Goal: Task Accomplishment & Management: Complete application form

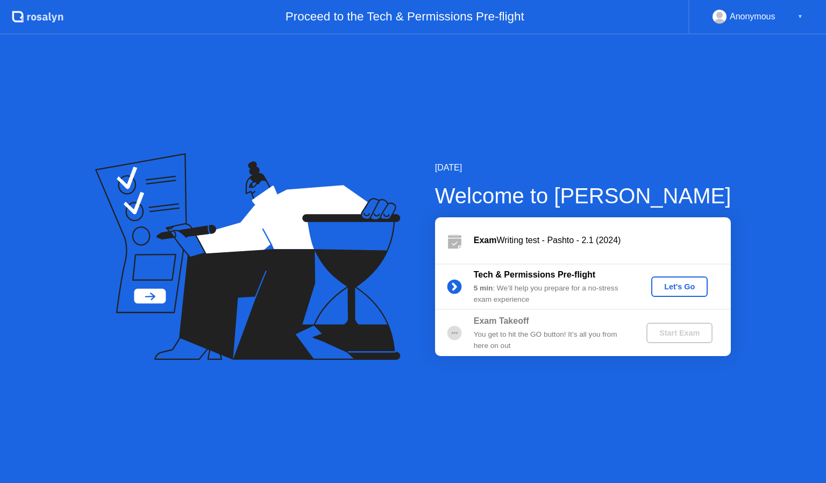
click at [685, 284] on div "Let's Go" at bounding box center [679, 286] width 48 height 9
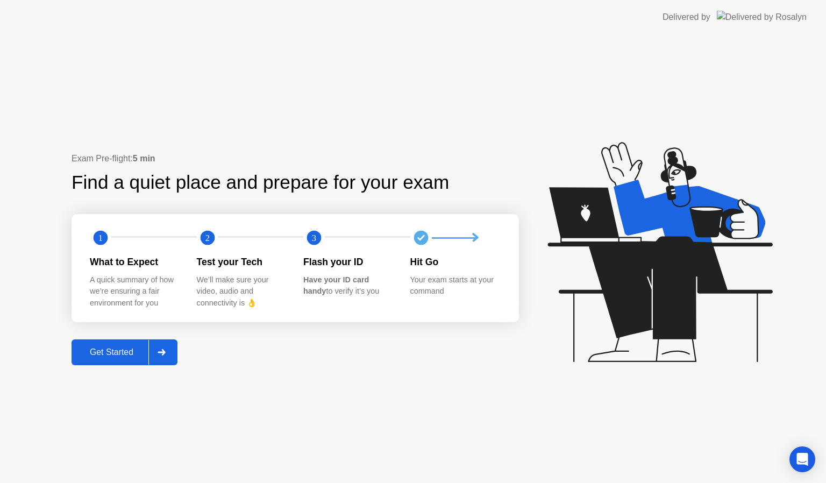
click at [170, 353] on div at bounding box center [161, 352] width 26 height 25
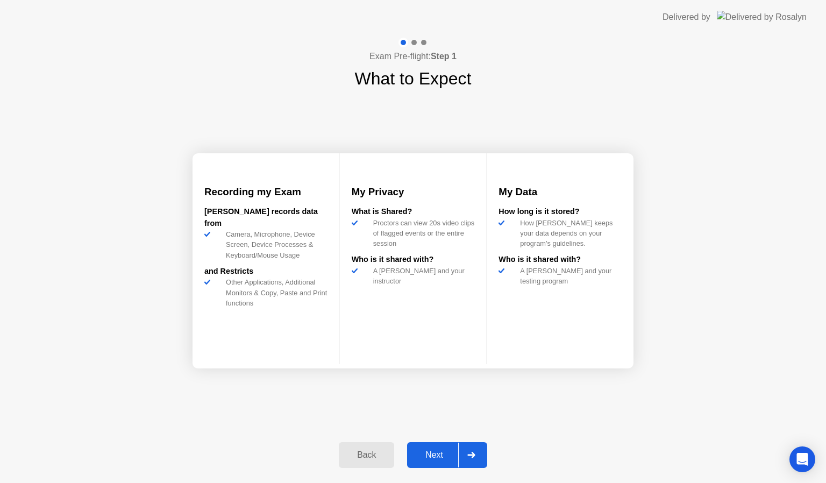
click at [475, 458] on div at bounding box center [471, 454] width 26 height 25
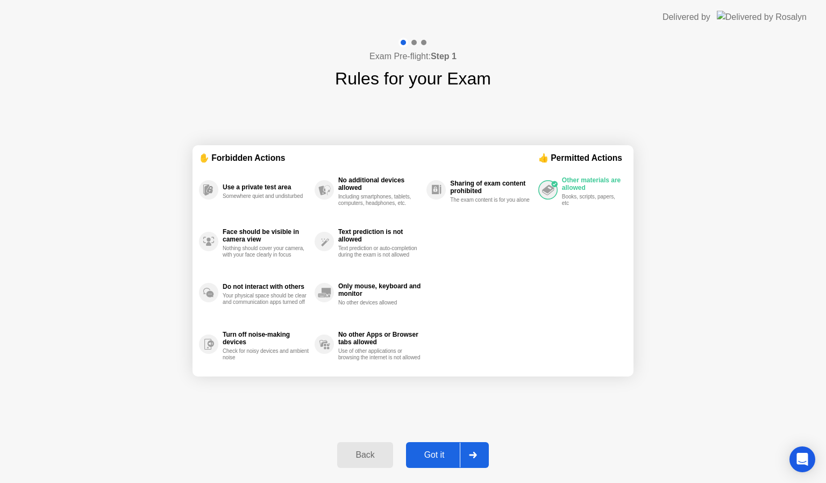
click at [475, 458] on div at bounding box center [473, 454] width 26 height 25
select select "**********"
select select "*******"
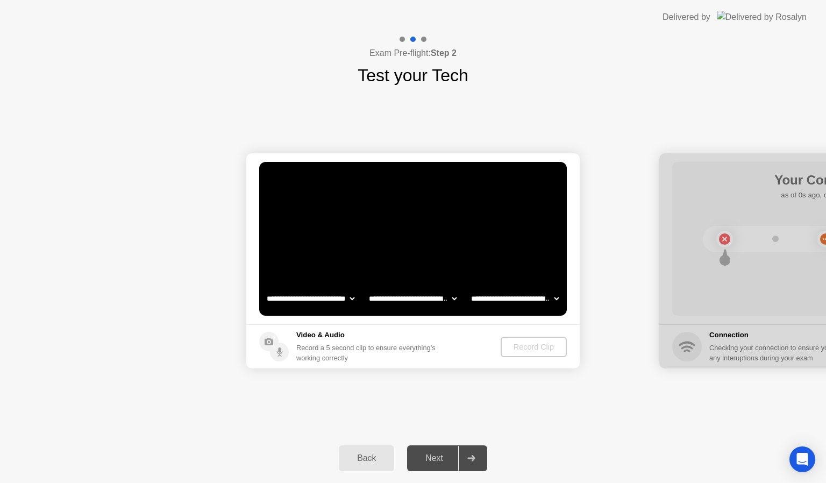
click at [477, 454] on div at bounding box center [471, 458] width 26 height 25
click at [521, 349] on div "Record Clip" at bounding box center [534, 346] width 58 height 9
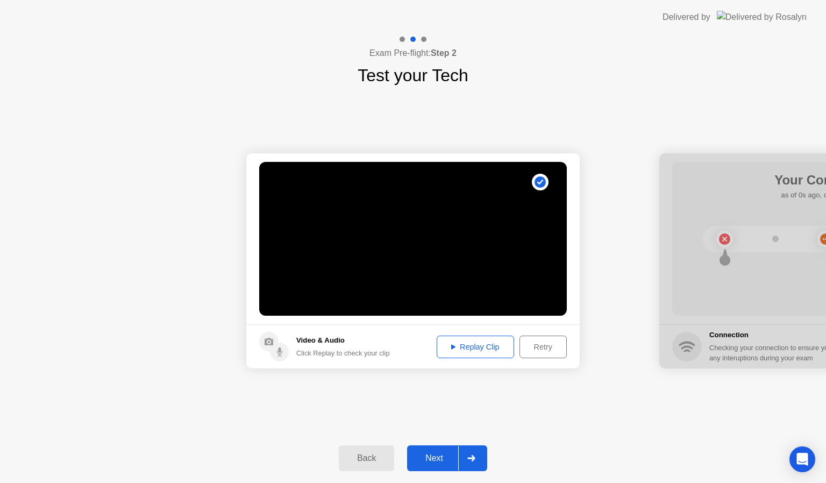
click at [475, 462] on div at bounding box center [471, 458] width 26 height 25
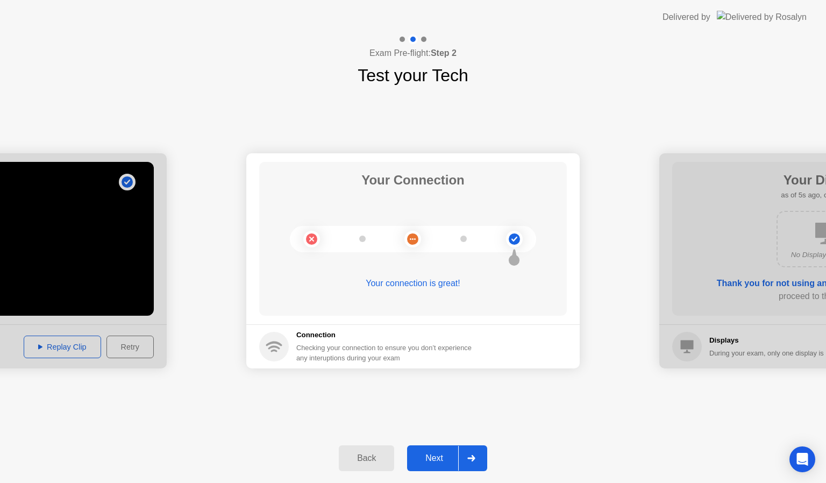
click at [480, 446] on div at bounding box center [471, 458] width 26 height 25
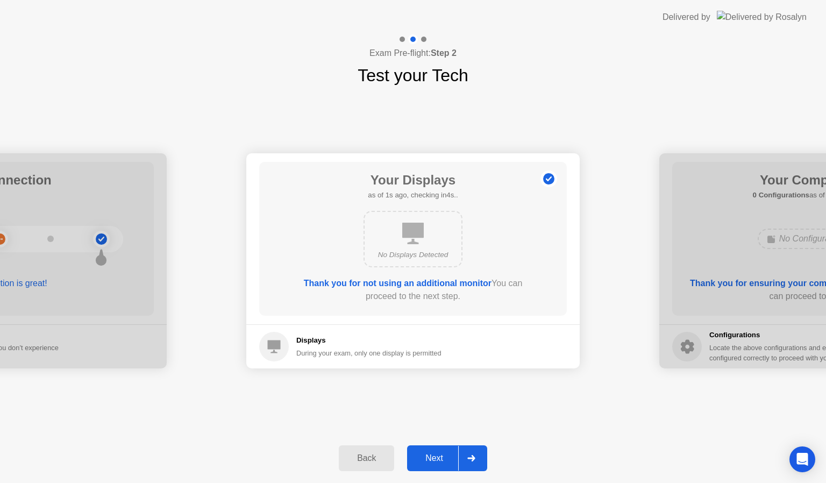
click at [479, 458] on div at bounding box center [471, 458] width 26 height 25
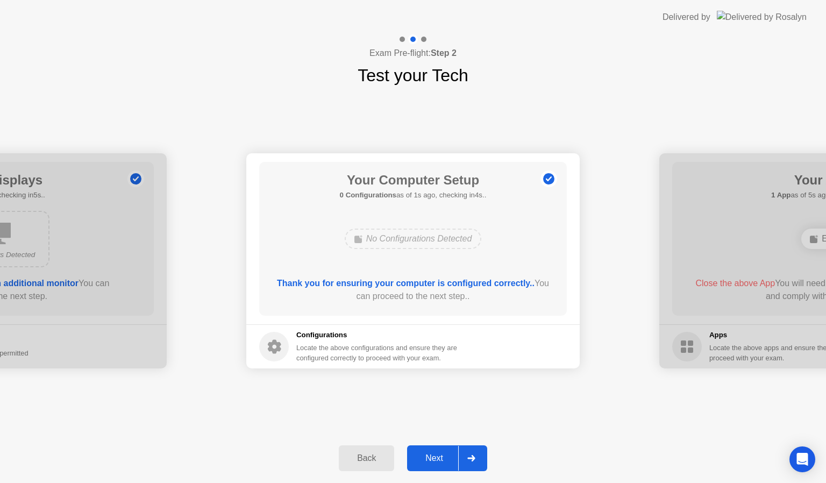
click at [479, 458] on div at bounding box center [471, 458] width 26 height 25
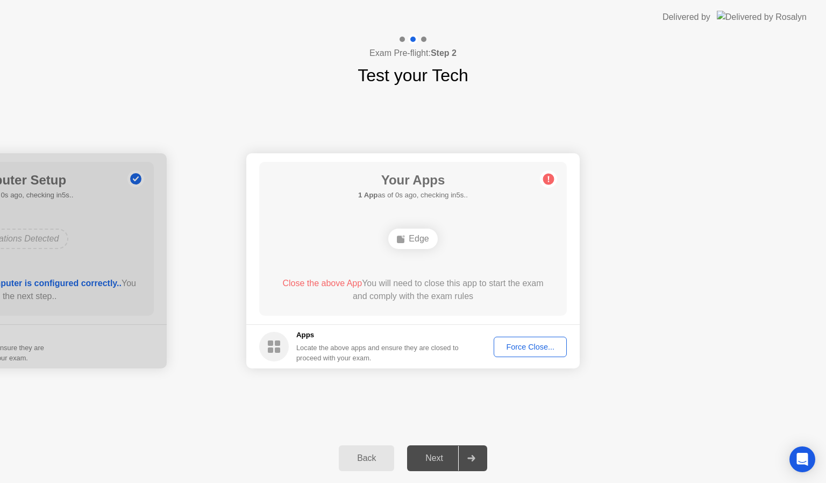
click at [529, 342] on div "Force Close..." at bounding box center [530, 346] width 66 height 9
click at [530, 353] on button "Force Close..." at bounding box center [529, 346] width 73 height 20
click at [522, 347] on div "Force Close..." at bounding box center [530, 346] width 66 height 9
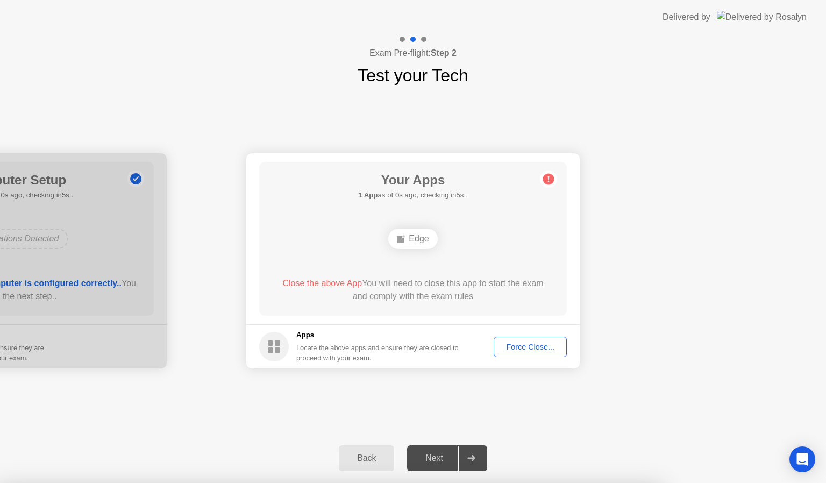
click at [532, 349] on div "Force Close..." at bounding box center [530, 346] width 66 height 9
click at [426, 236] on div "Edge" at bounding box center [412, 238] width 49 height 20
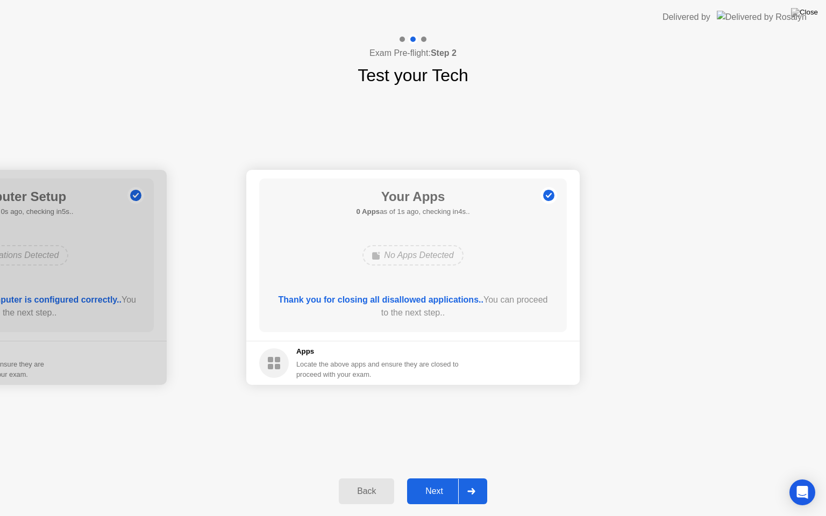
click at [475, 482] on div at bounding box center [471, 491] width 26 height 25
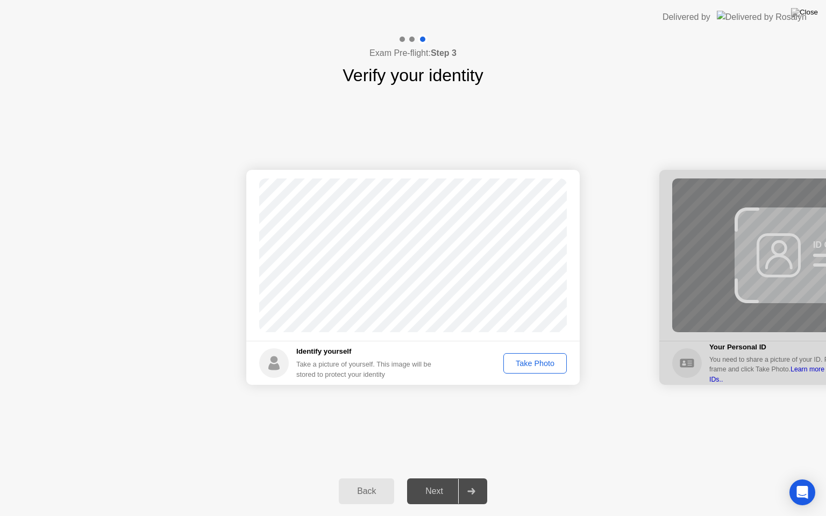
click at [544, 364] on div "Take Photo" at bounding box center [535, 363] width 56 height 9
click at [475, 482] on div at bounding box center [471, 491] width 26 height 25
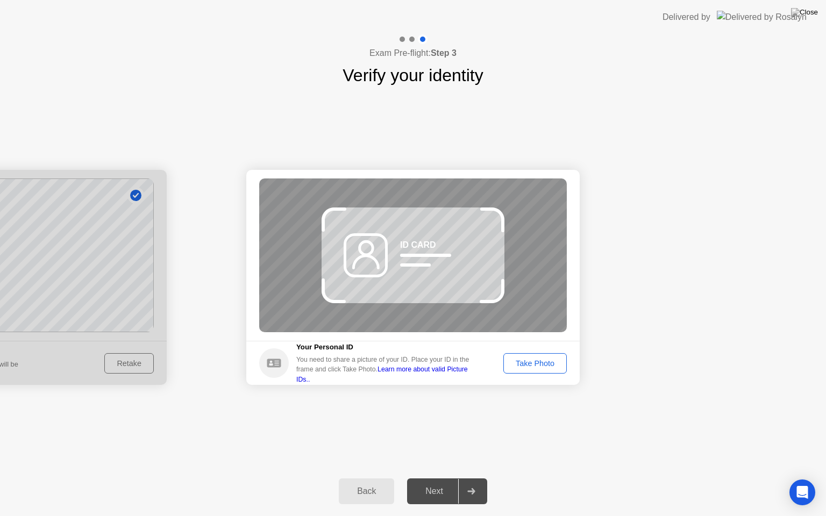
click at [531, 359] on div "Take Photo" at bounding box center [535, 363] width 56 height 9
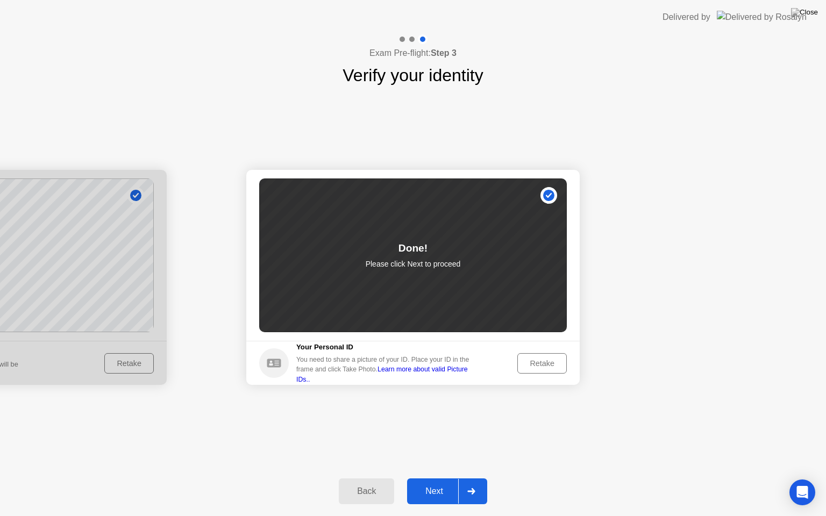
click at [477, 476] on div "Back Next" at bounding box center [413, 491] width 826 height 49
click at [477, 482] on div at bounding box center [471, 491] width 26 height 25
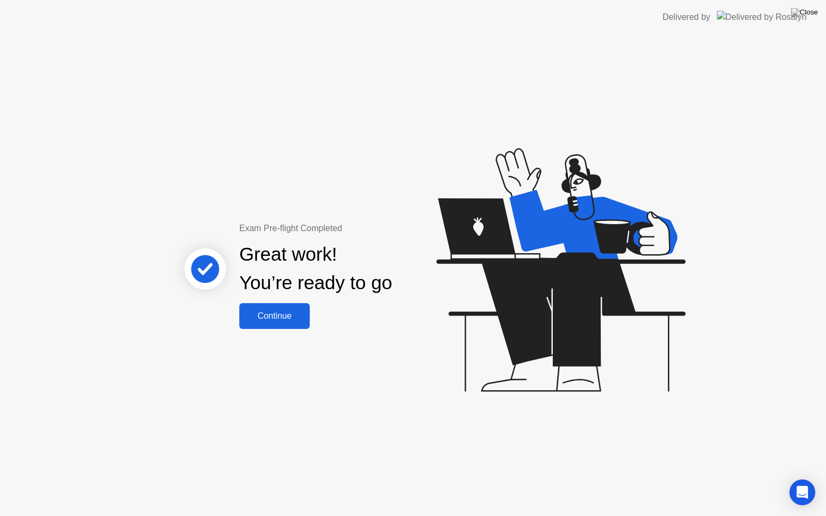
click at [297, 314] on div "Continue" at bounding box center [274, 316] width 64 height 10
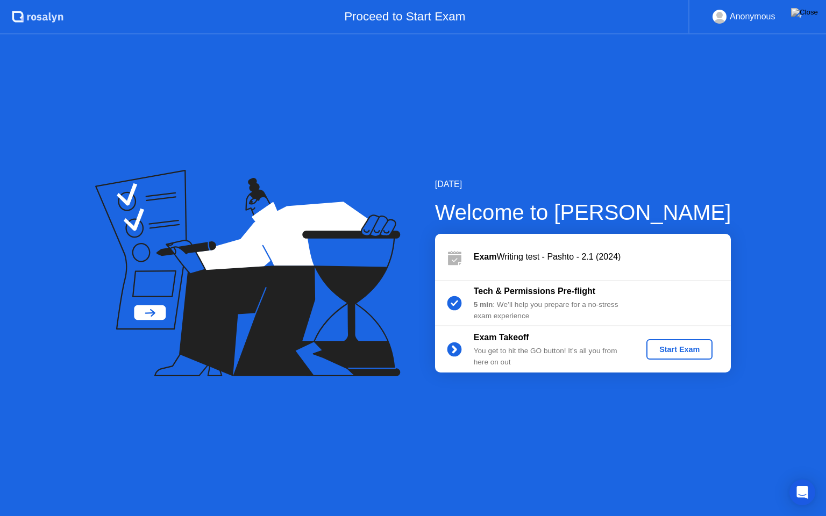
click at [678, 354] on div "Start Exam" at bounding box center [679, 349] width 58 height 9
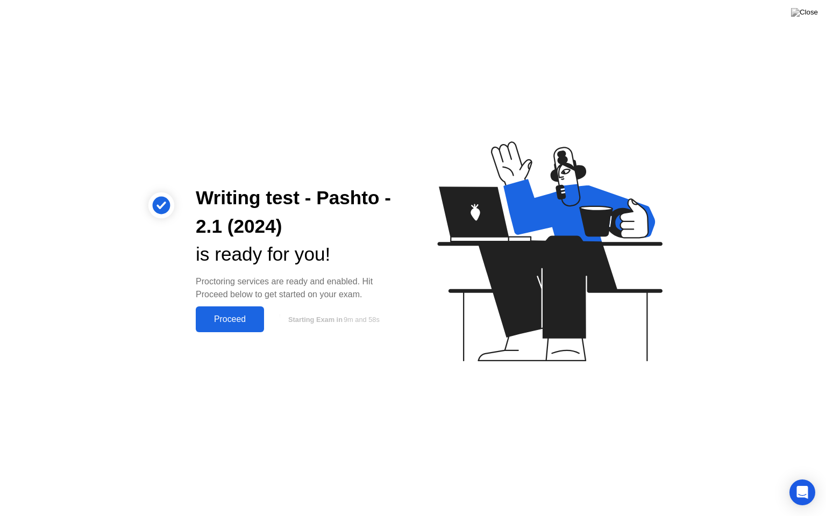
click at [249, 310] on button "Proceed" at bounding box center [230, 319] width 68 height 26
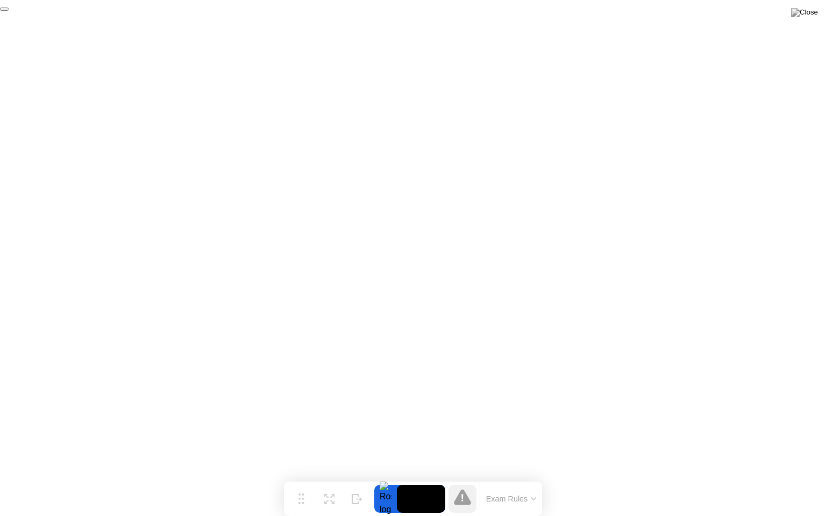
click div "End Proctoring Session"
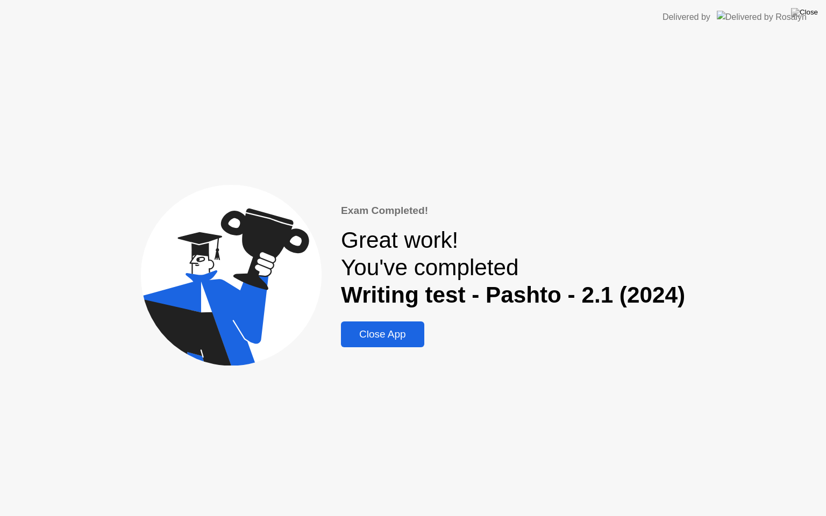
click at [393, 339] on div "Close App" at bounding box center [382, 334] width 77 height 12
